Goal: Task Accomplishment & Management: Manage account settings

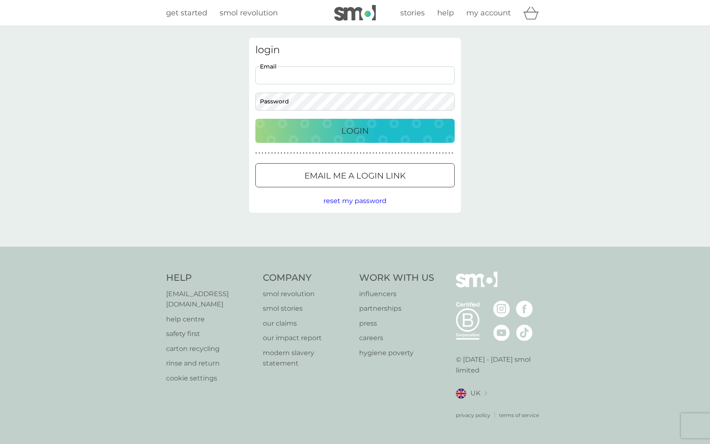
type input "[EMAIL_ADDRESS][DOMAIN_NAME]"
click at [355, 130] on button "Login" at bounding box center [354, 131] width 199 height 24
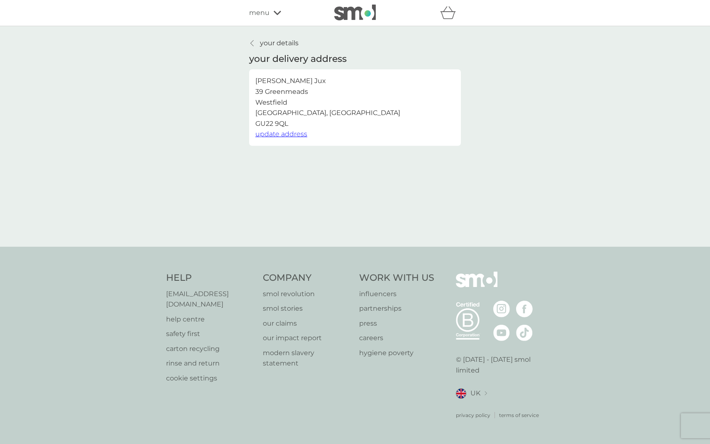
click at [299, 135] on span "update address" at bounding box center [281, 134] width 52 height 8
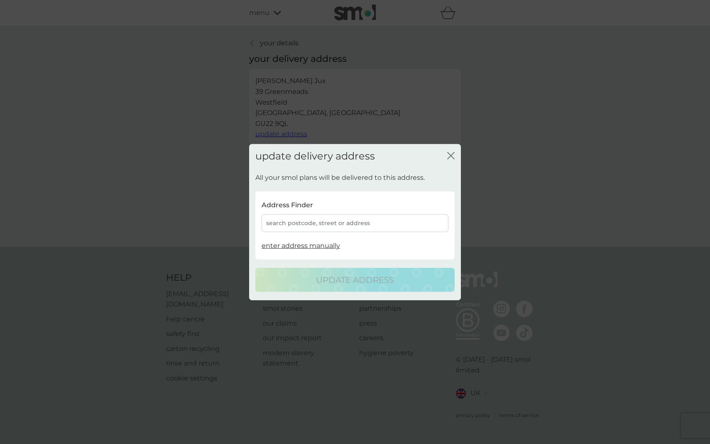
click at [297, 223] on div "search postcode, street or address" at bounding box center [355, 223] width 187 height 18
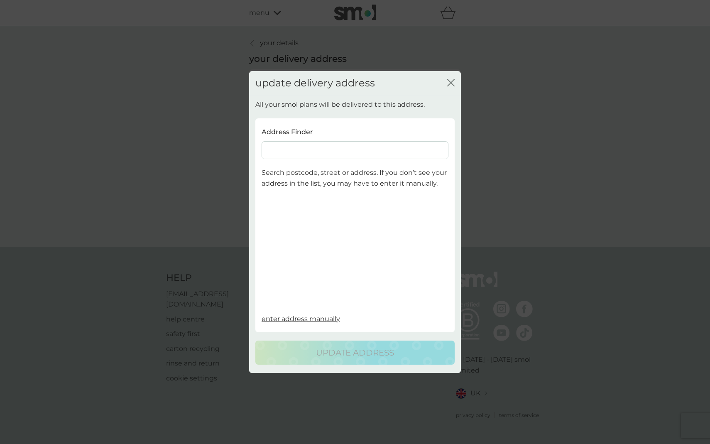
click at [302, 150] on input at bounding box center [355, 151] width 187 height 18
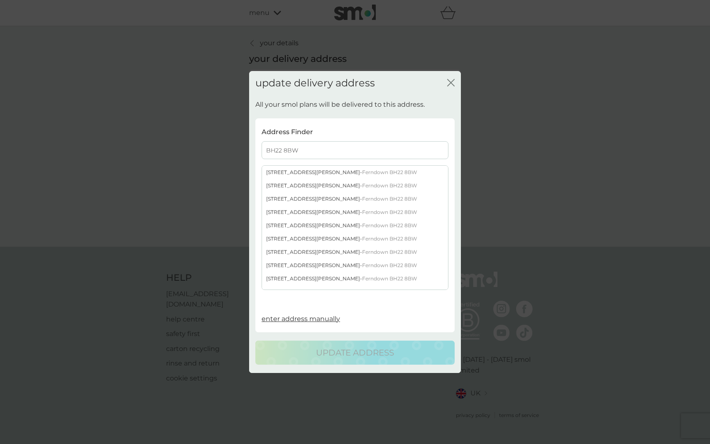
type input "BH22 8BW"
click at [300, 237] on div "19 Carroll Avenue - Ferndown BH22 8BW" at bounding box center [355, 239] width 186 height 13
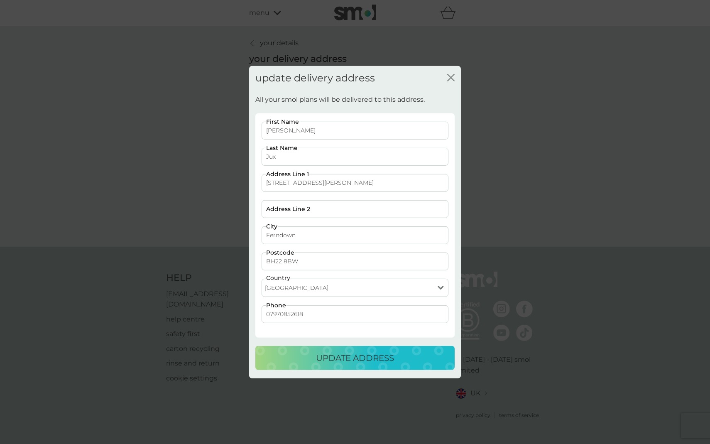
click at [442, 314] on input "07970852618" at bounding box center [355, 314] width 187 height 18
type input "07585114735"
click at [331, 359] on p "update address" at bounding box center [355, 357] width 78 height 13
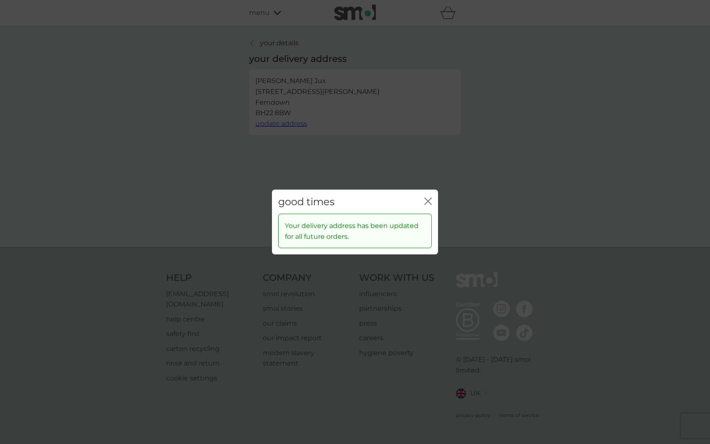
click at [429, 199] on icon "close" at bounding box center [427, 200] width 7 height 7
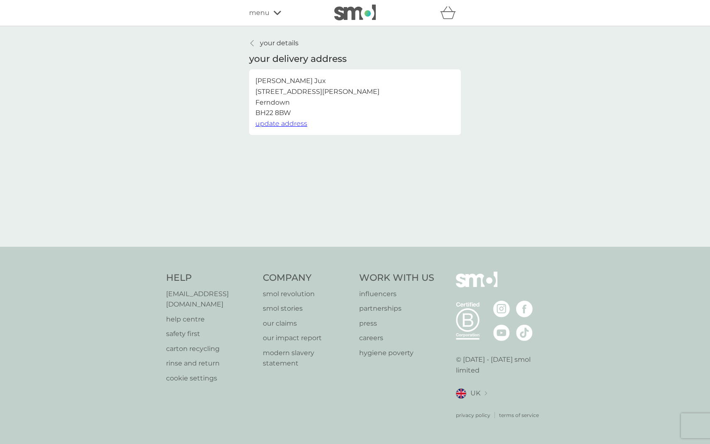
click at [265, 14] on span "menu" at bounding box center [259, 12] width 20 height 11
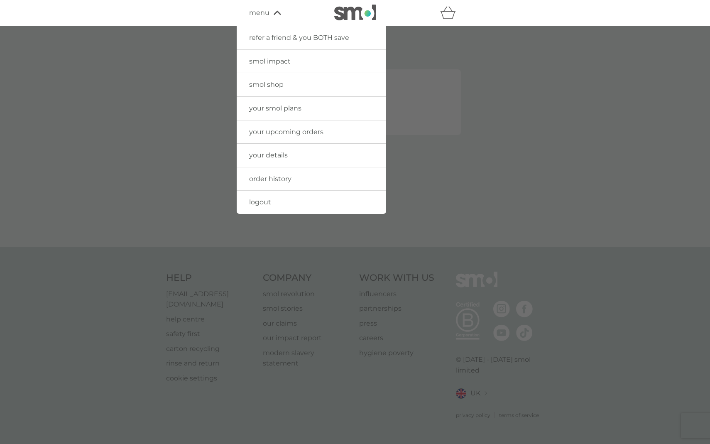
click at [262, 200] on span "logout" at bounding box center [260, 202] width 22 height 8
